Goal: Find specific page/section: Find specific page/section

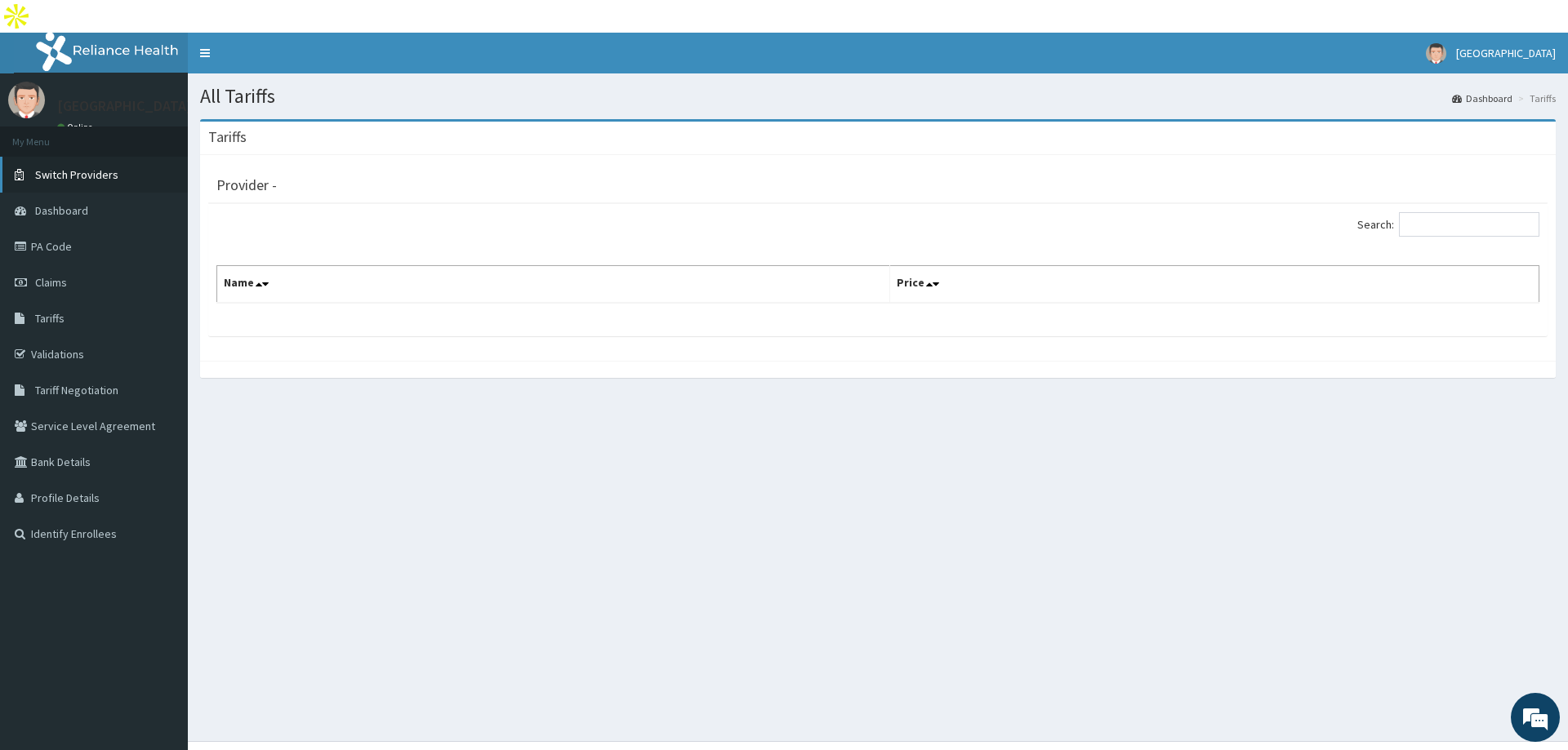
click at [85, 157] on link "Switch Providers" at bounding box center [94, 175] width 188 height 36
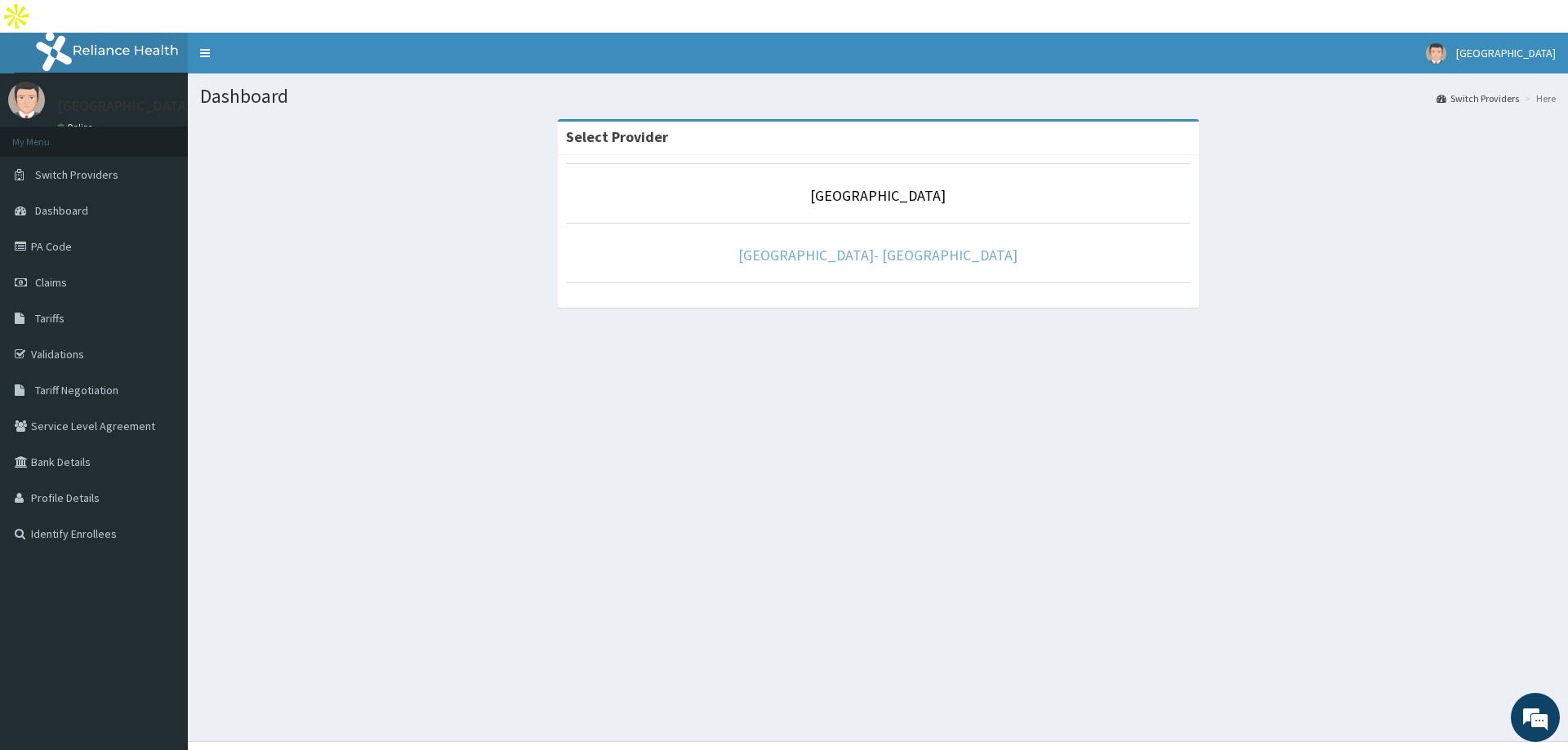
click at [870, 246] on link "Queens Specialist Hospital- Lagos" at bounding box center [878, 255] width 279 height 19
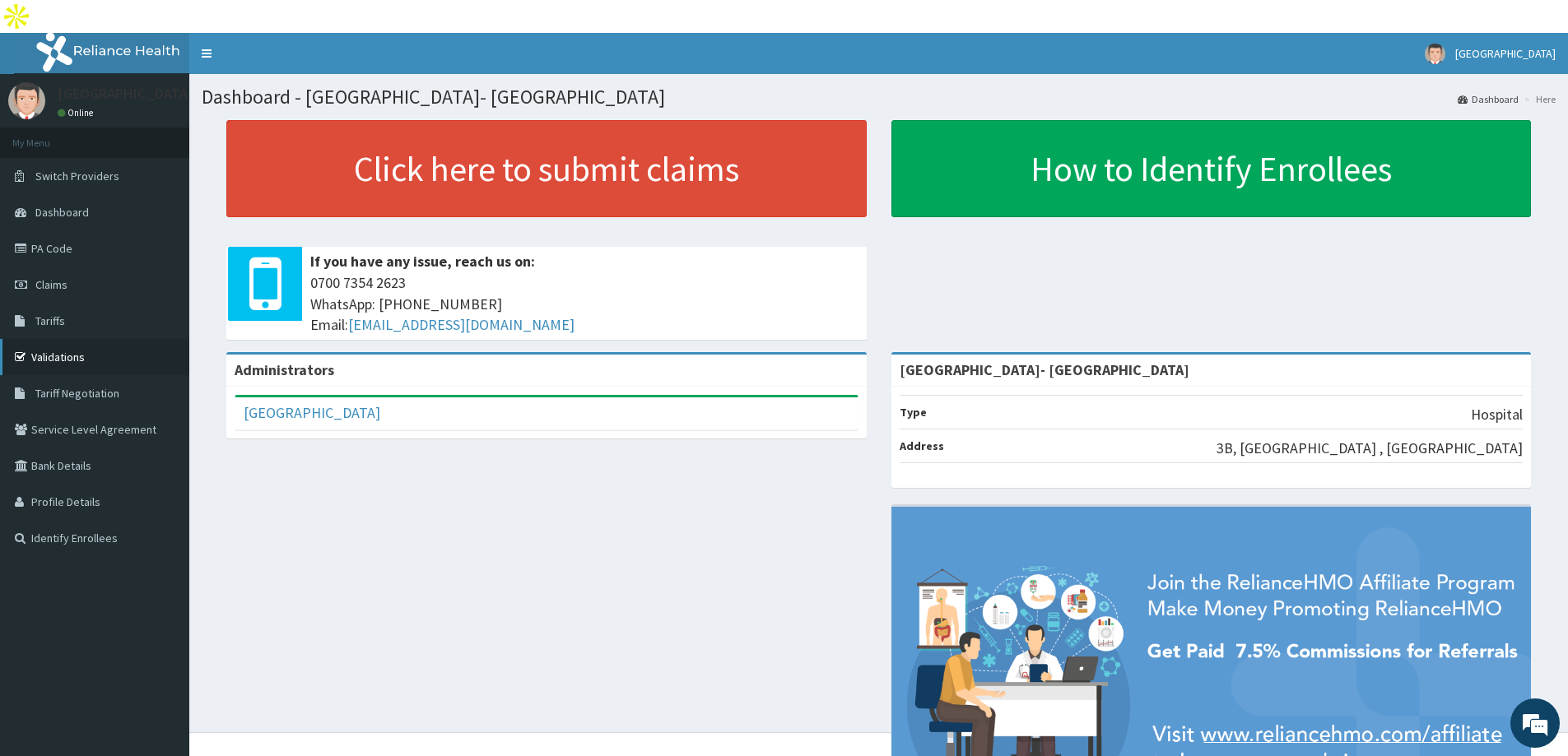
click at [51, 339] on link "Validations" at bounding box center [94, 357] width 190 height 36
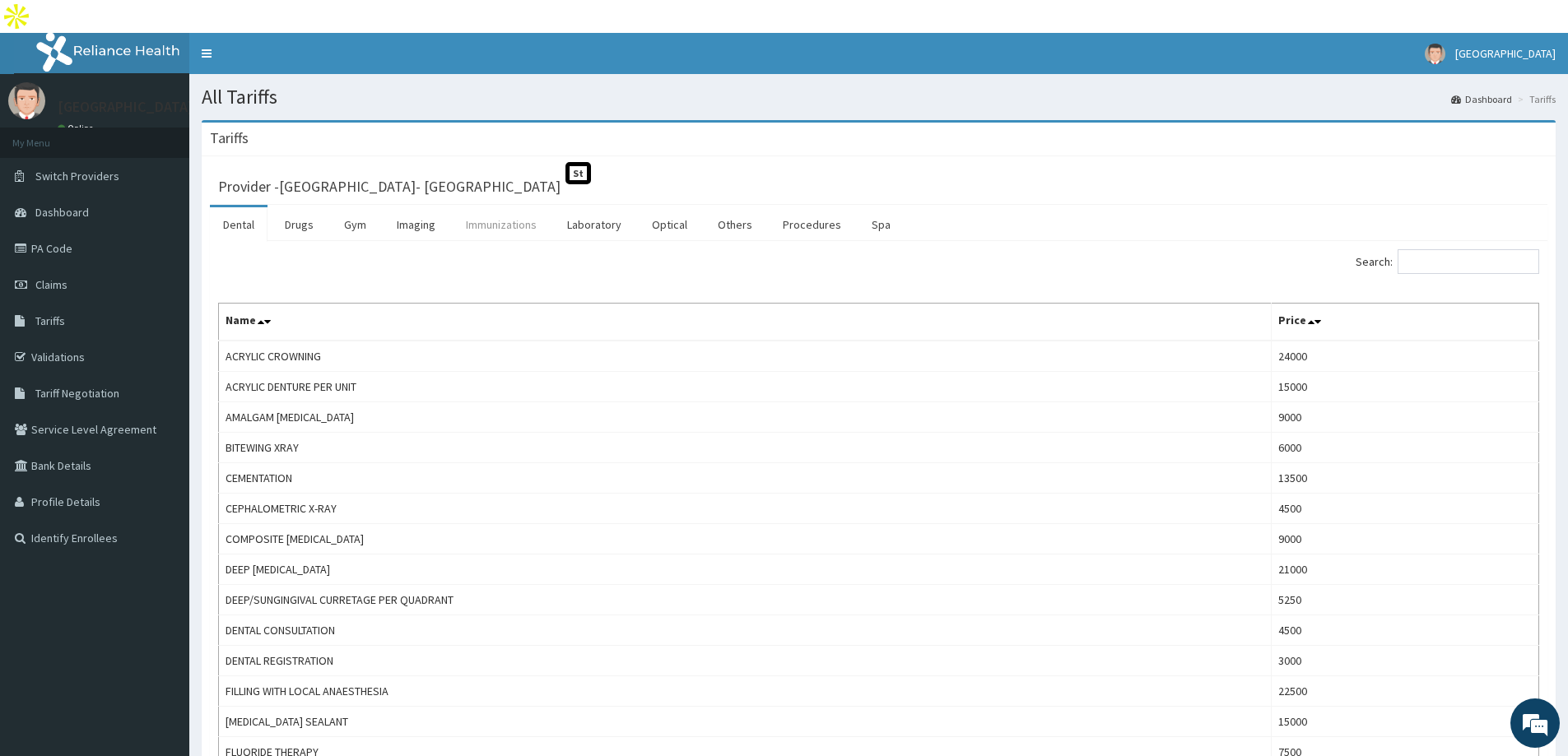
click at [528, 207] on link "Immunizations" at bounding box center [501, 224] width 97 height 35
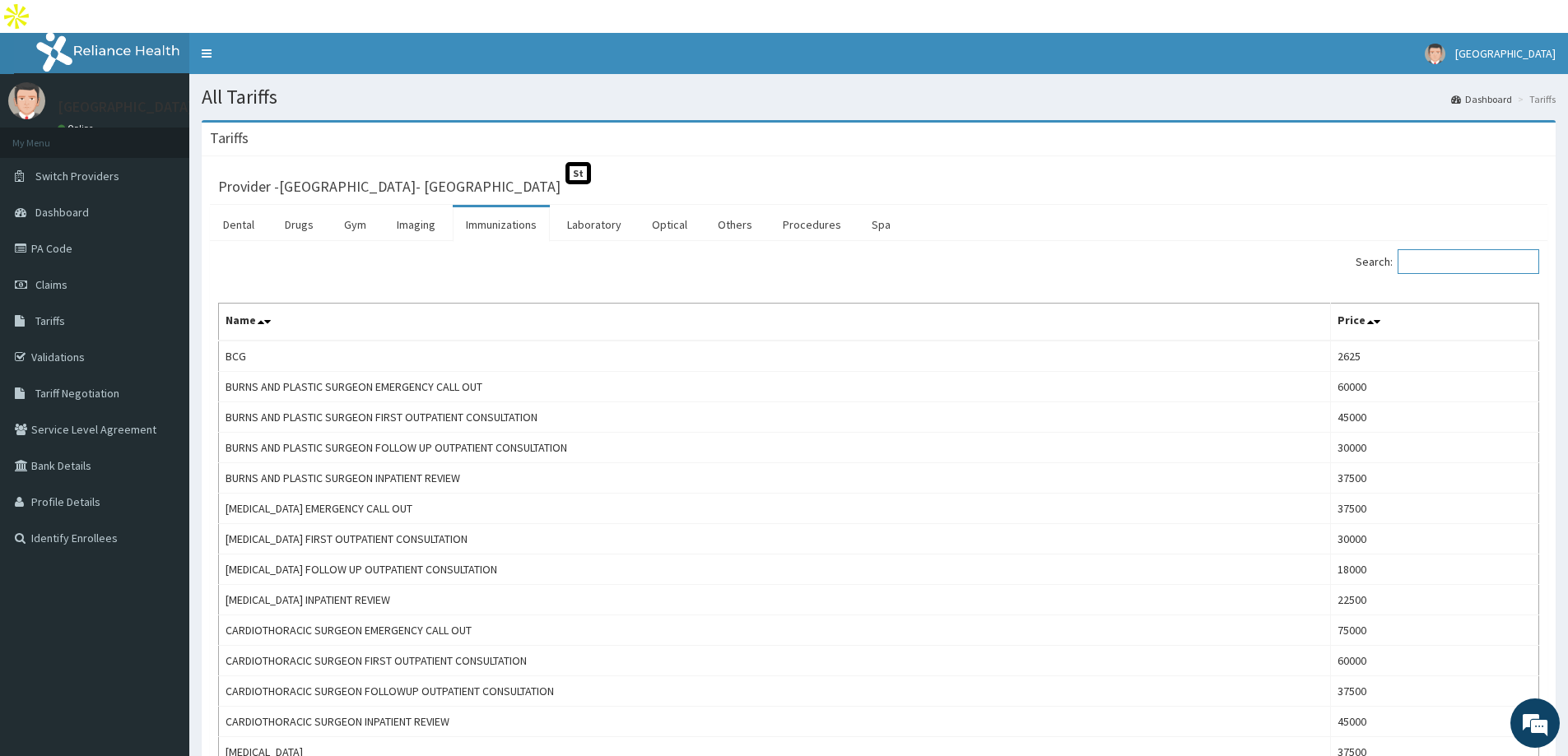
click at [1474, 249] on input "Search:" at bounding box center [1468, 262] width 142 height 25
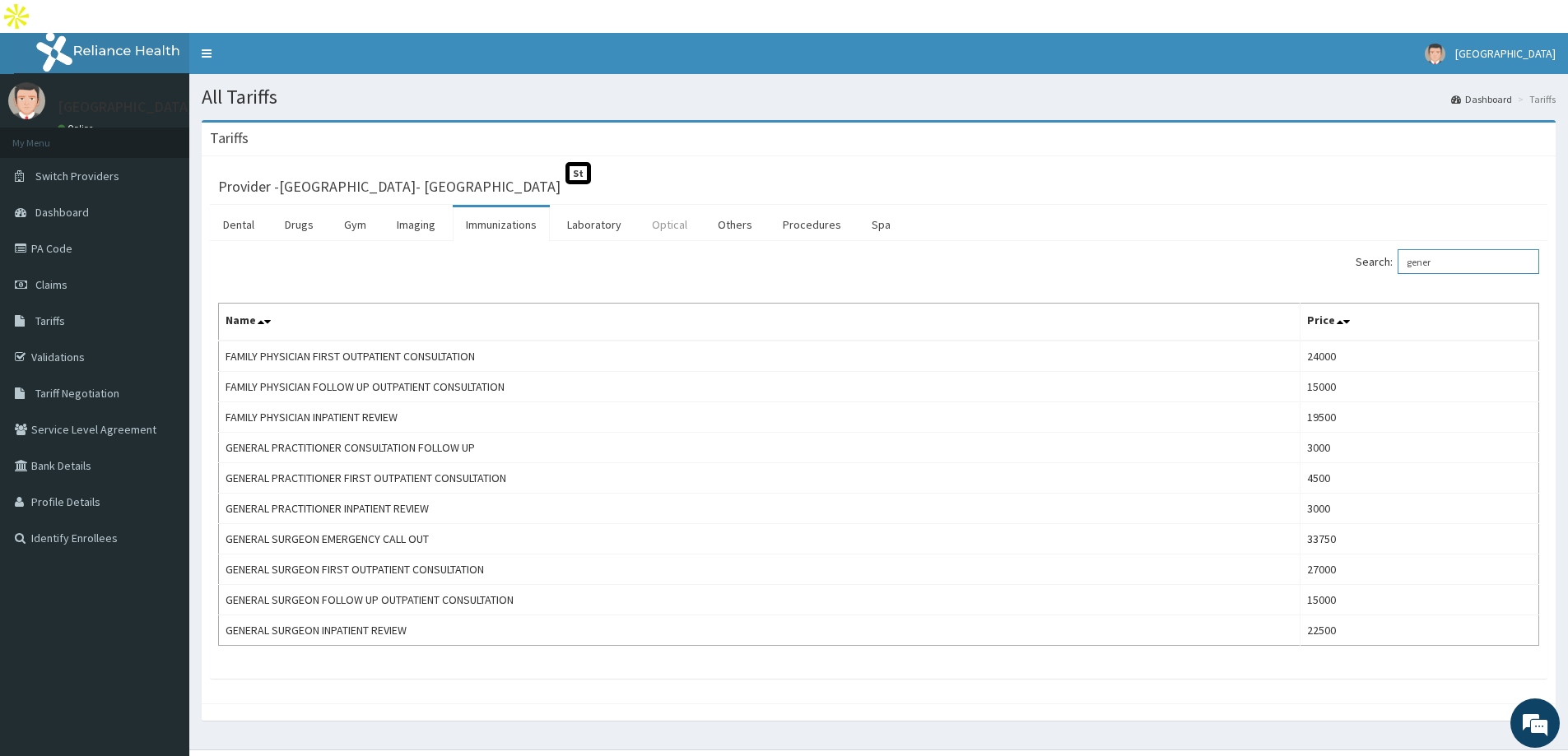
type input "gener"
click at [682, 207] on link "Optical" at bounding box center [669, 224] width 62 height 35
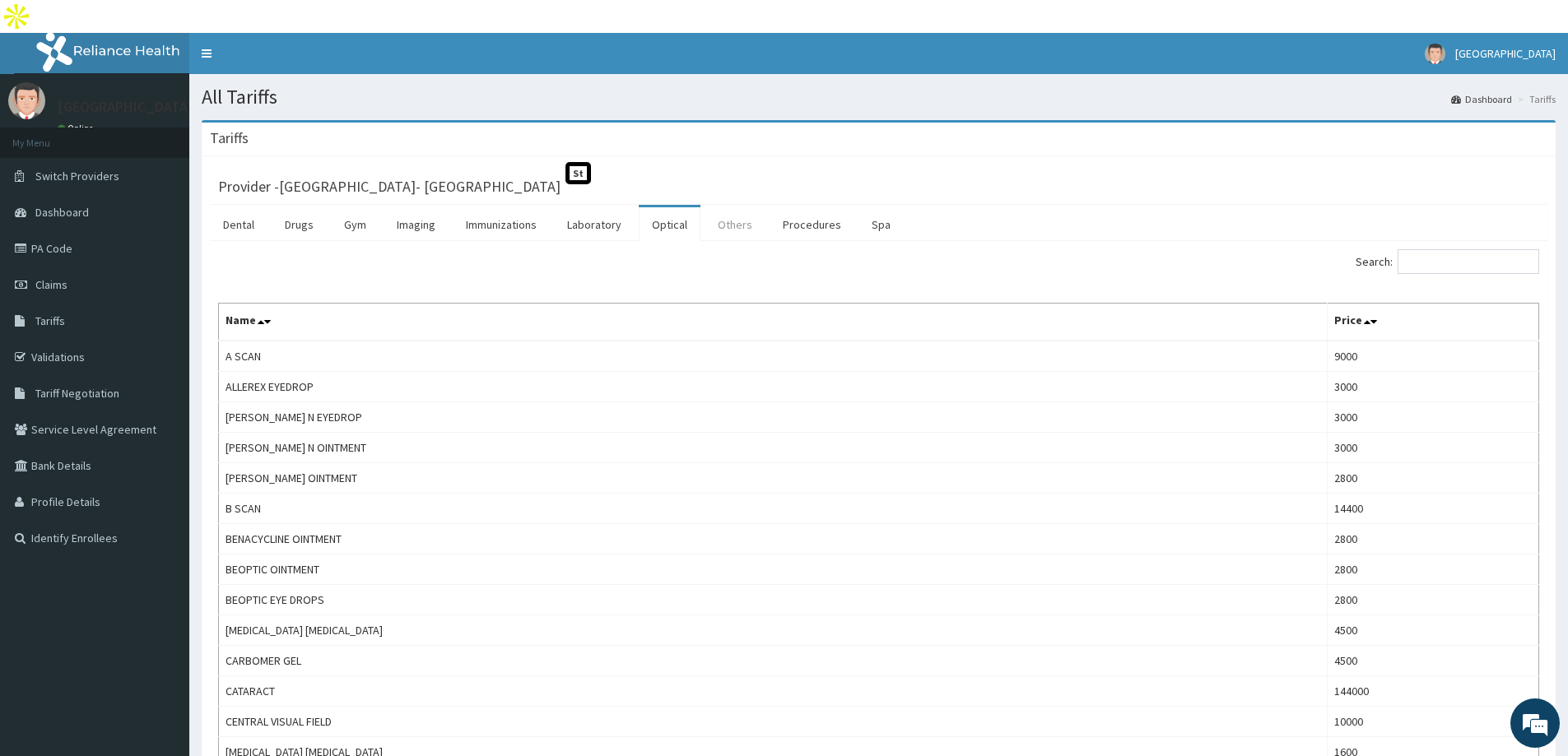
click at [727, 207] on link "Others" at bounding box center [736, 224] width 61 height 35
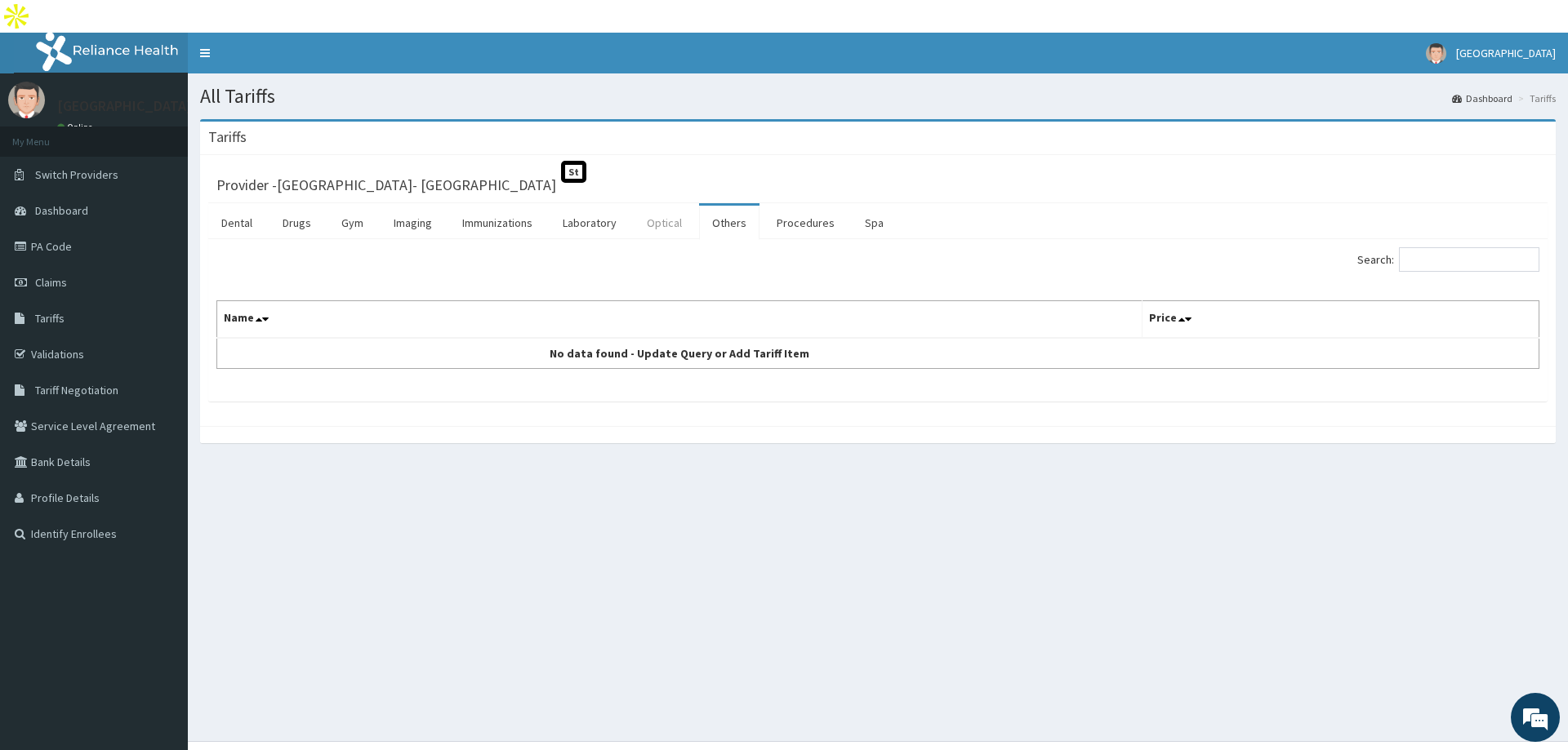
click at [663, 205] on link "Optical" at bounding box center [664, 223] width 62 height 35
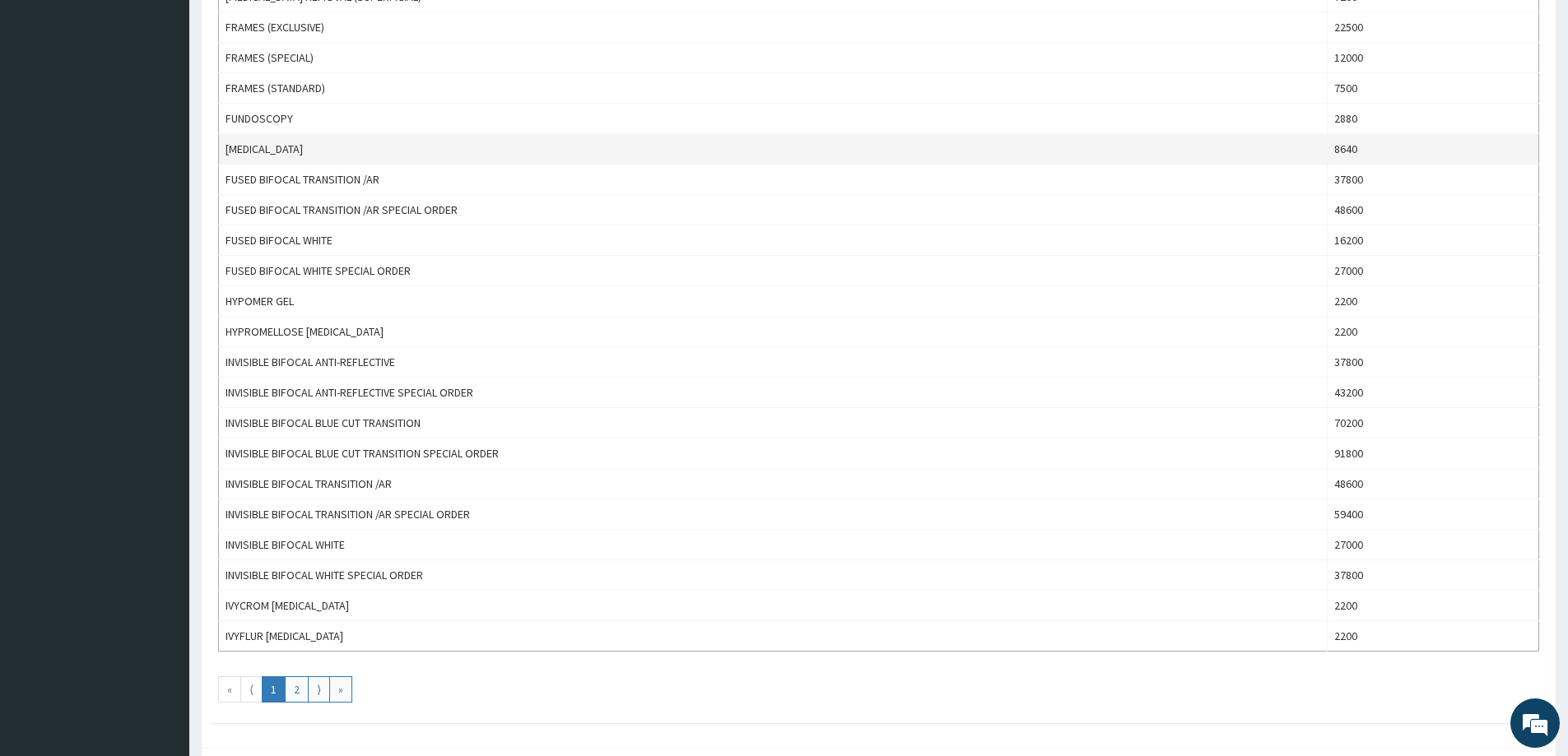
scroll to position [1259, 0]
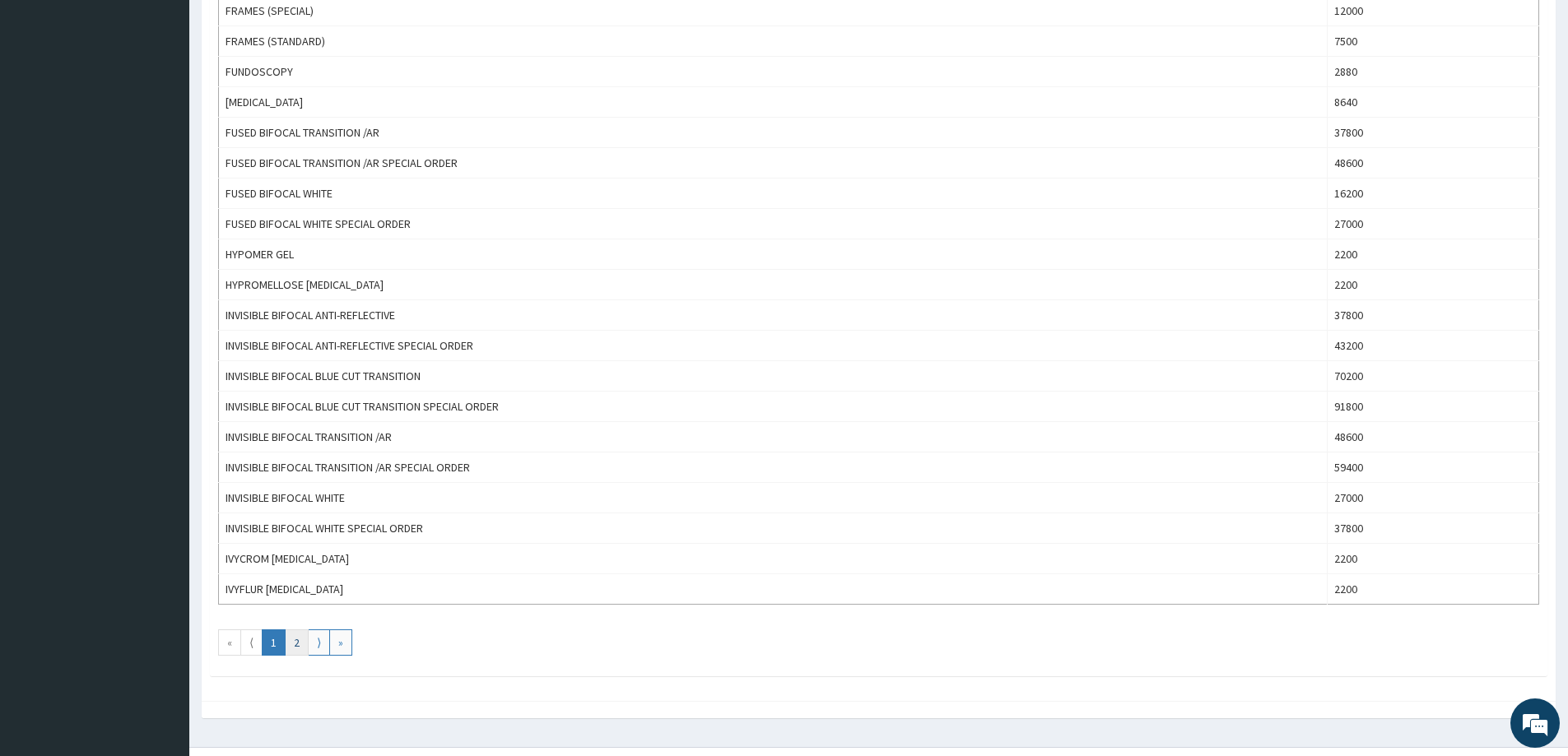
click at [294, 629] on link "2" at bounding box center [297, 643] width 24 height 26
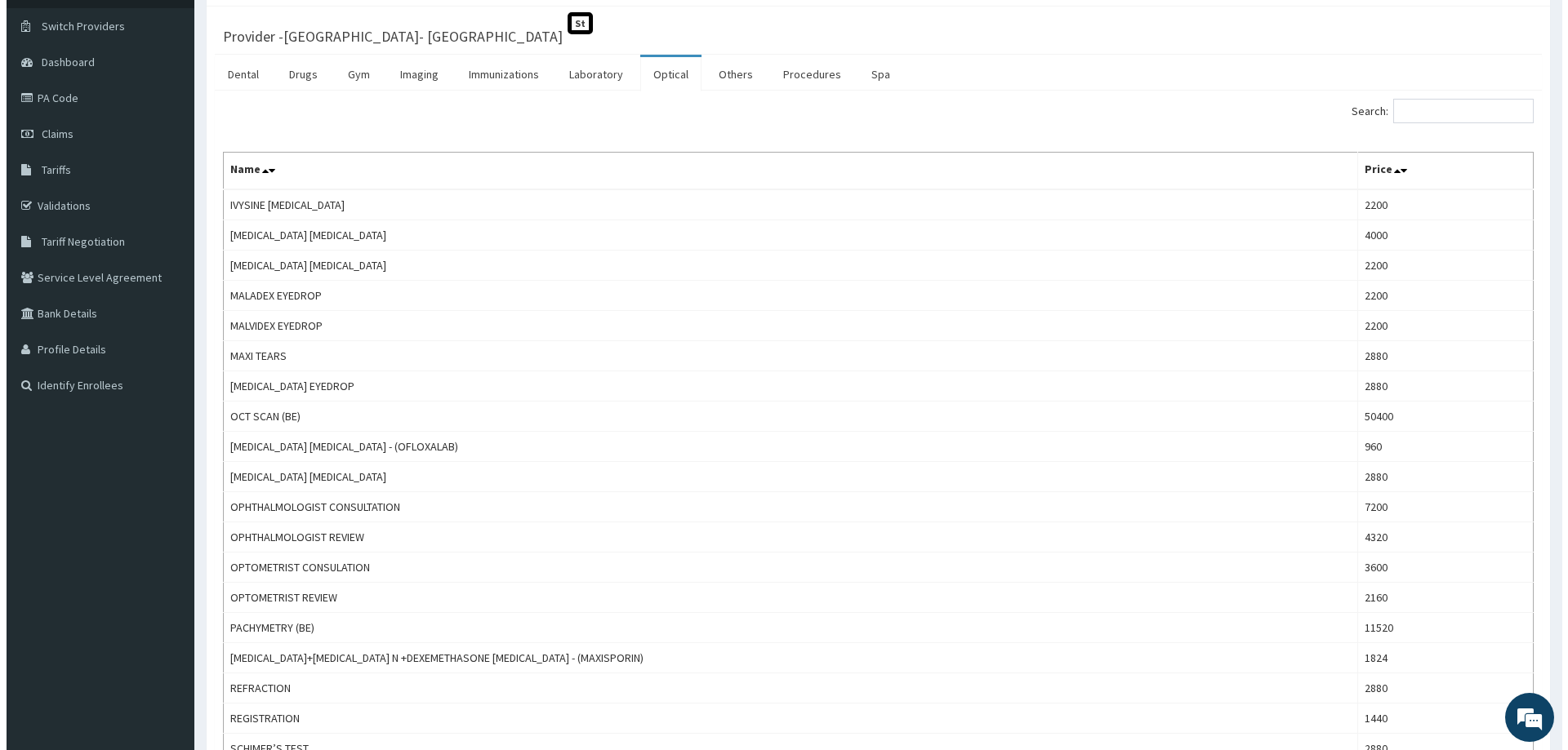
scroll to position [0, 0]
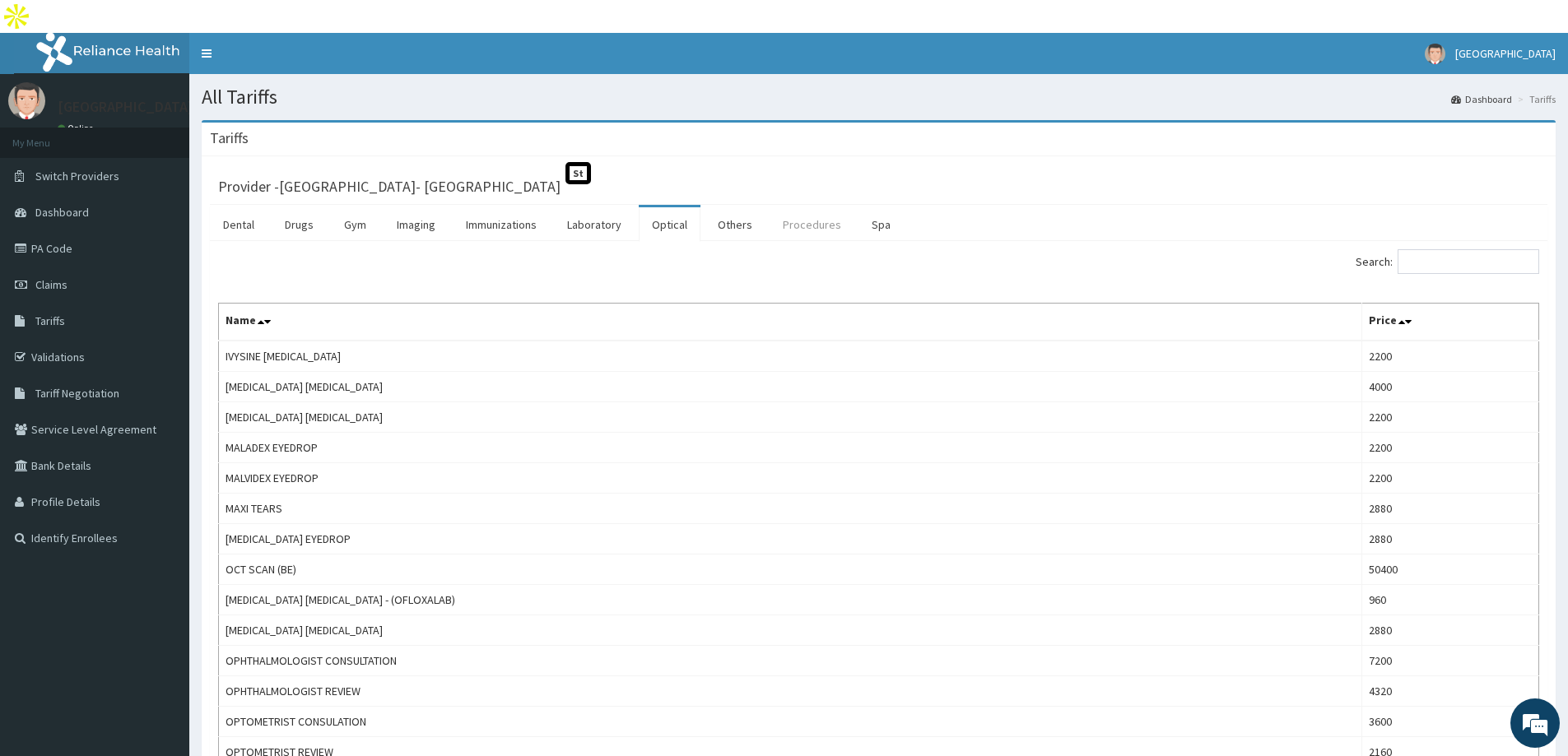
click at [794, 207] on link "Procedures" at bounding box center [812, 224] width 84 height 35
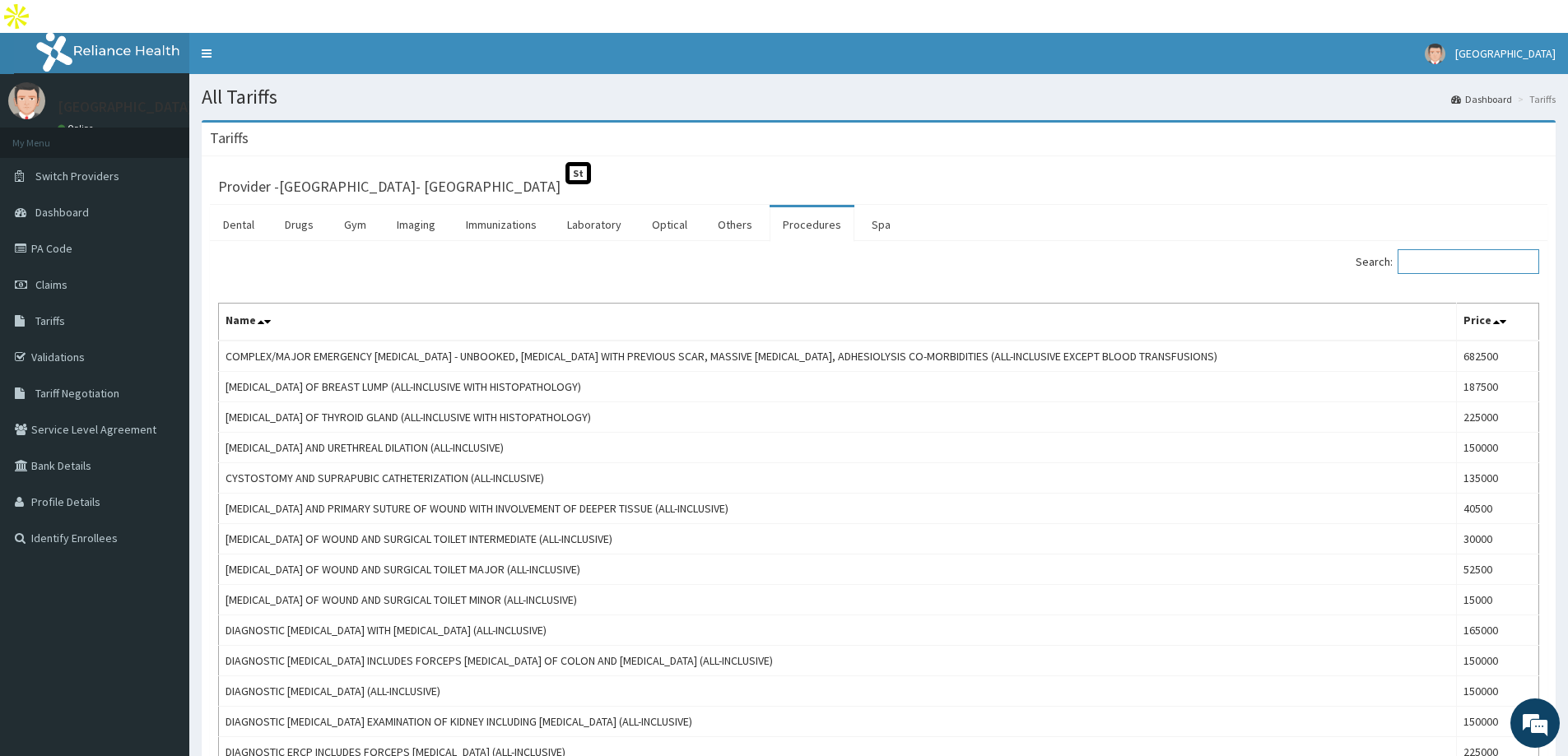
click at [1440, 249] on input "Search:" at bounding box center [1468, 262] width 142 height 25
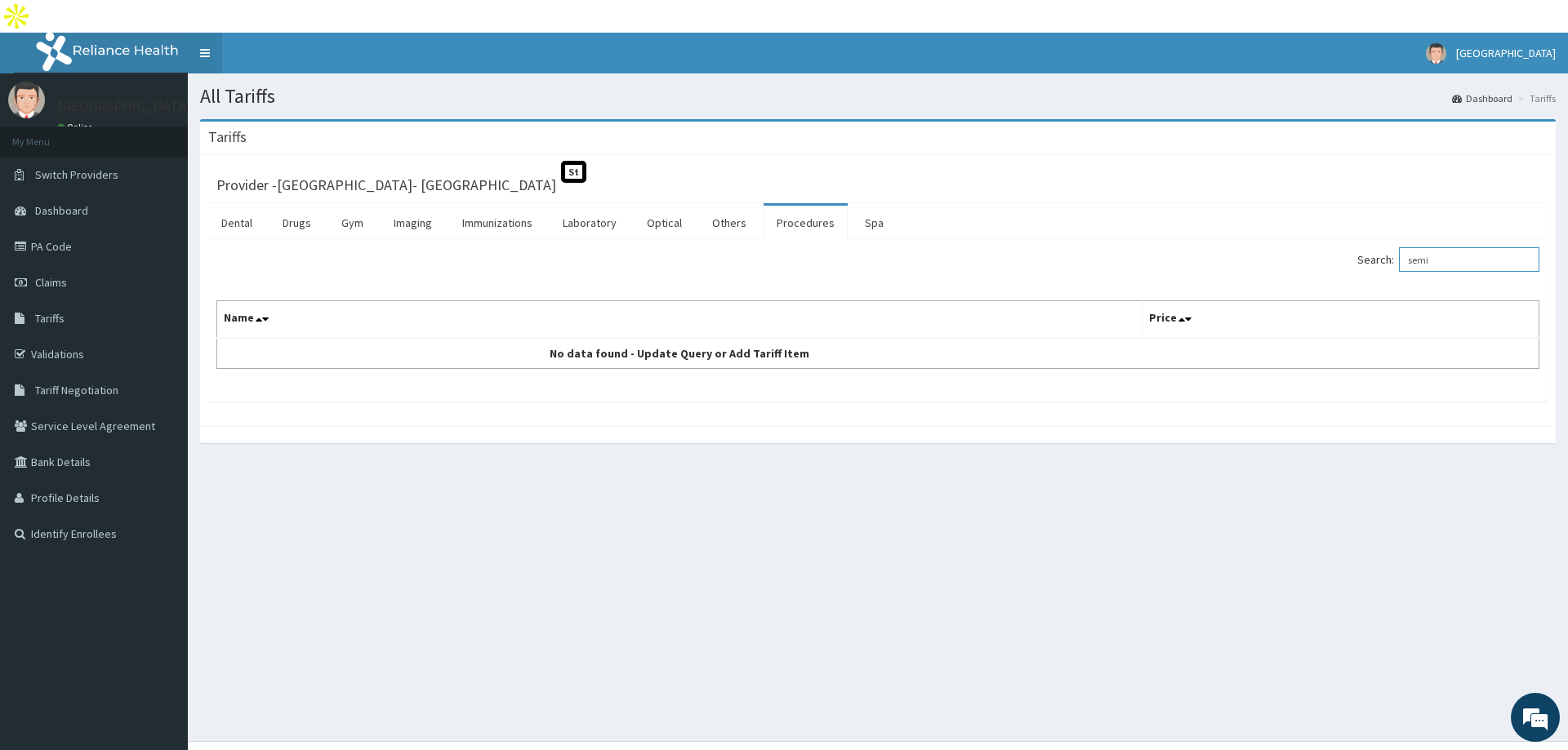
type input "semi"
